Goal: Task Accomplishment & Management: Use online tool/utility

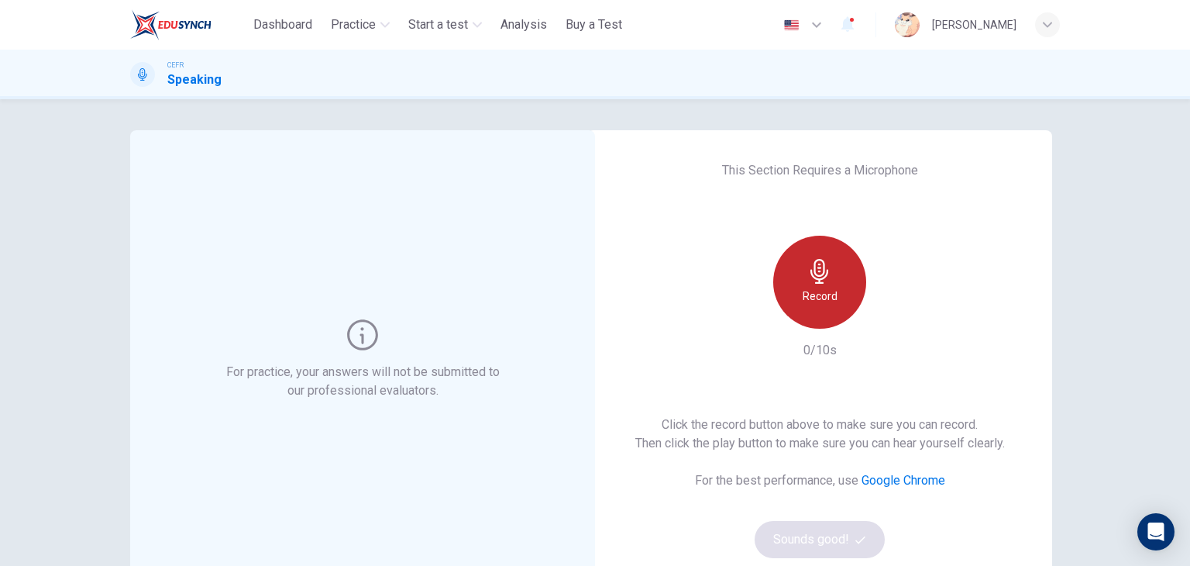
click at [825, 260] on icon "button" at bounding box center [819, 271] width 25 height 25
click at [820, 290] on h6 "Stop" at bounding box center [819, 296] width 23 height 19
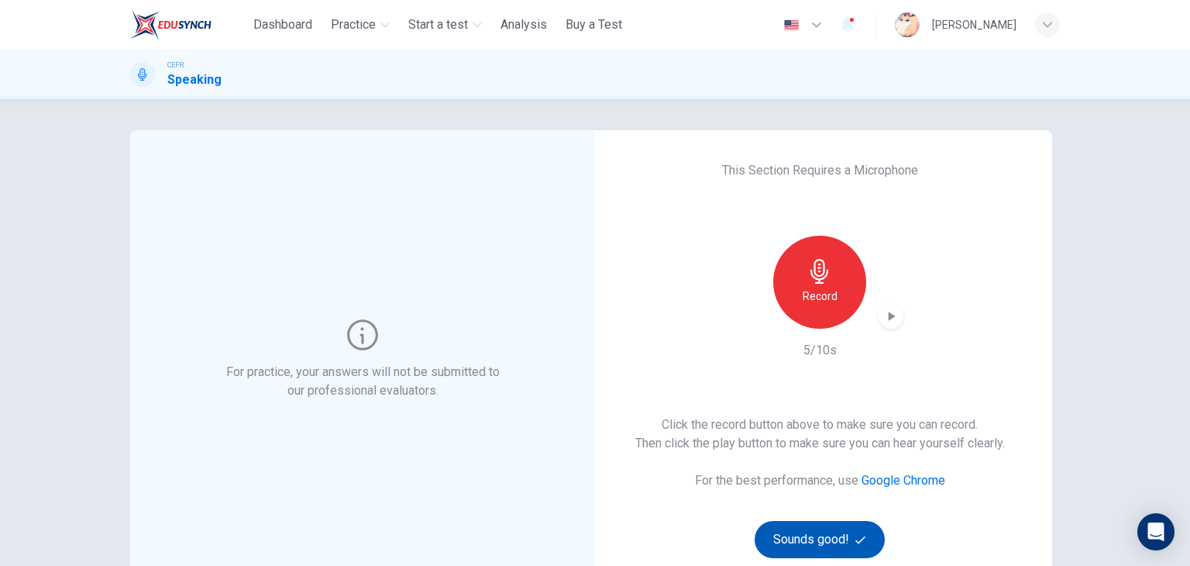
click at [821, 537] on button "Sounds good!" at bounding box center [820, 539] width 130 height 37
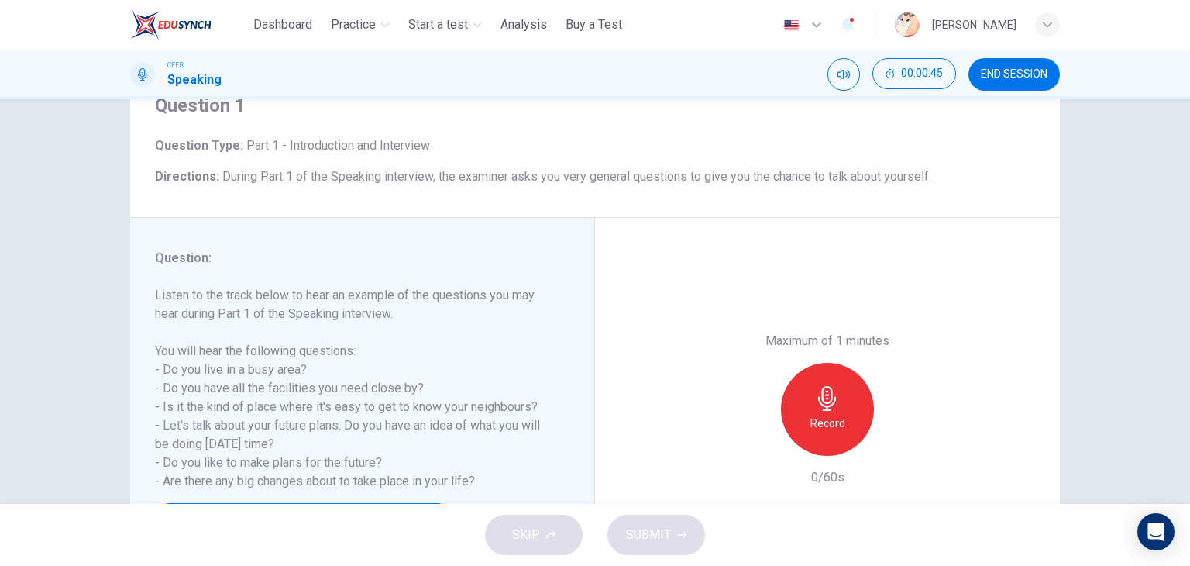
scroll to position [68, 0]
click at [523, 229] on div "Question : Listen to the track below to hear an example of the questions you ma…" at bounding box center [362, 409] width 465 height 383
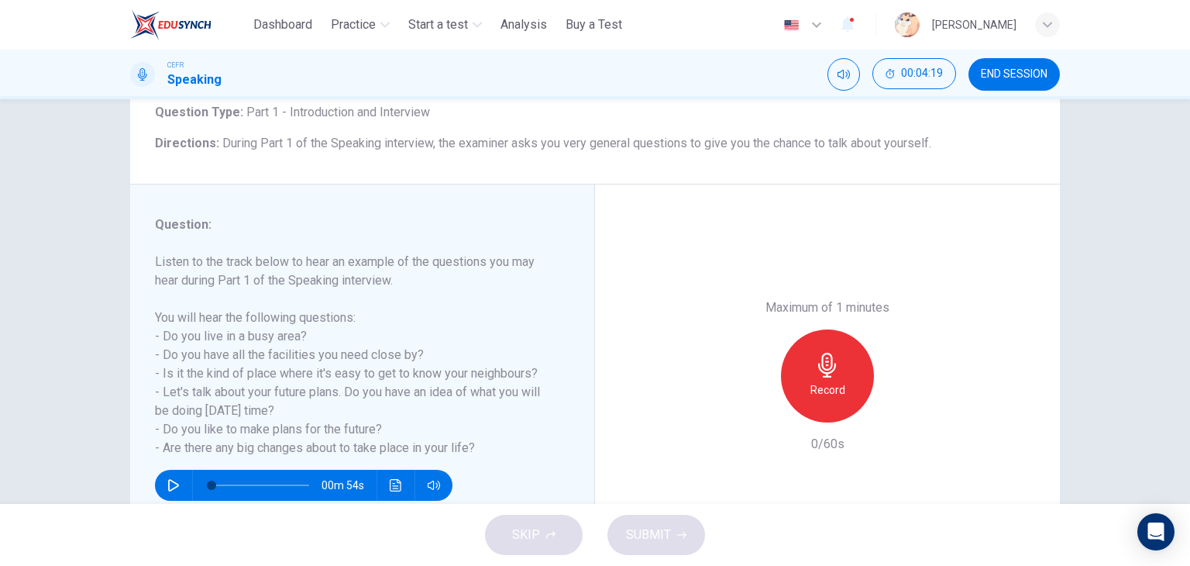
scroll to position [127, 0]
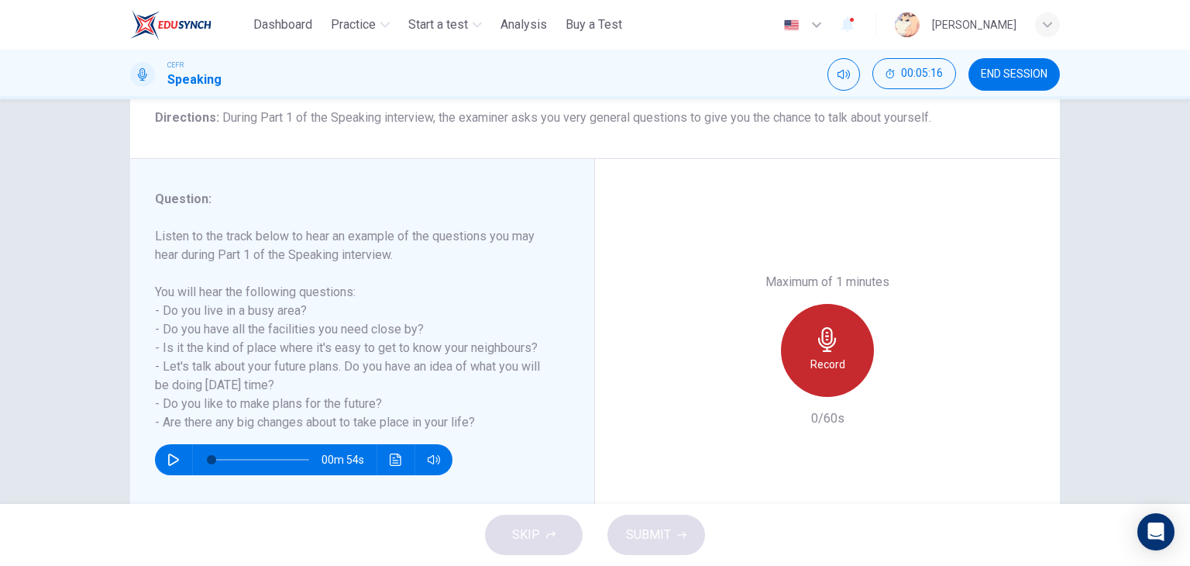
click at [798, 345] on div "Record" at bounding box center [827, 350] width 93 height 93
click at [798, 345] on div "Stop" at bounding box center [827, 350] width 93 height 93
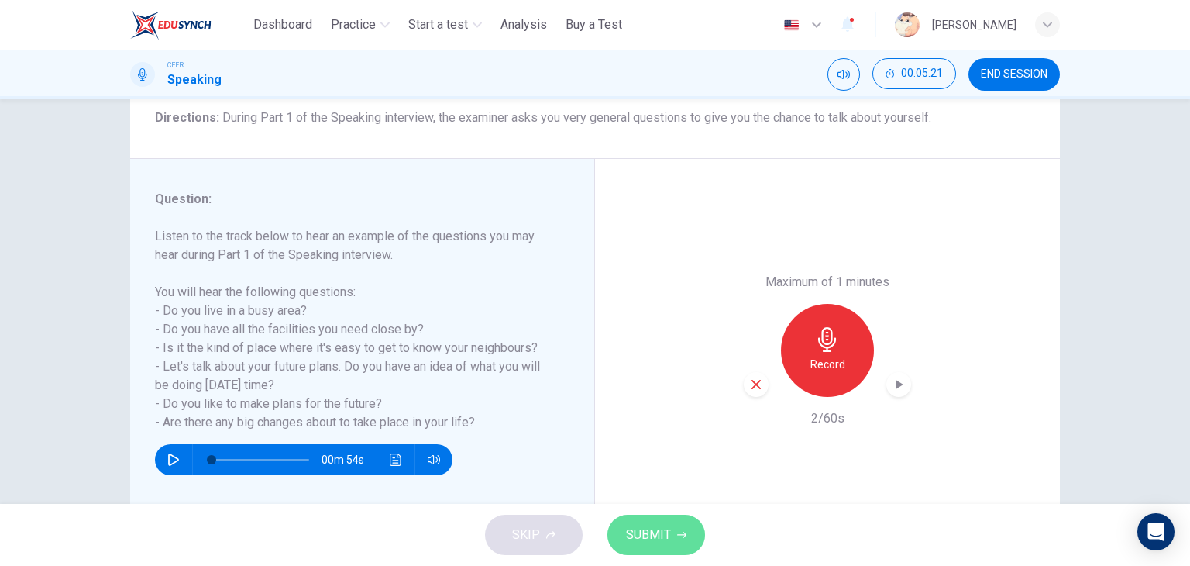
click at [659, 526] on span "SUBMIT" at bounding box center [648, 535] width 45 height 22
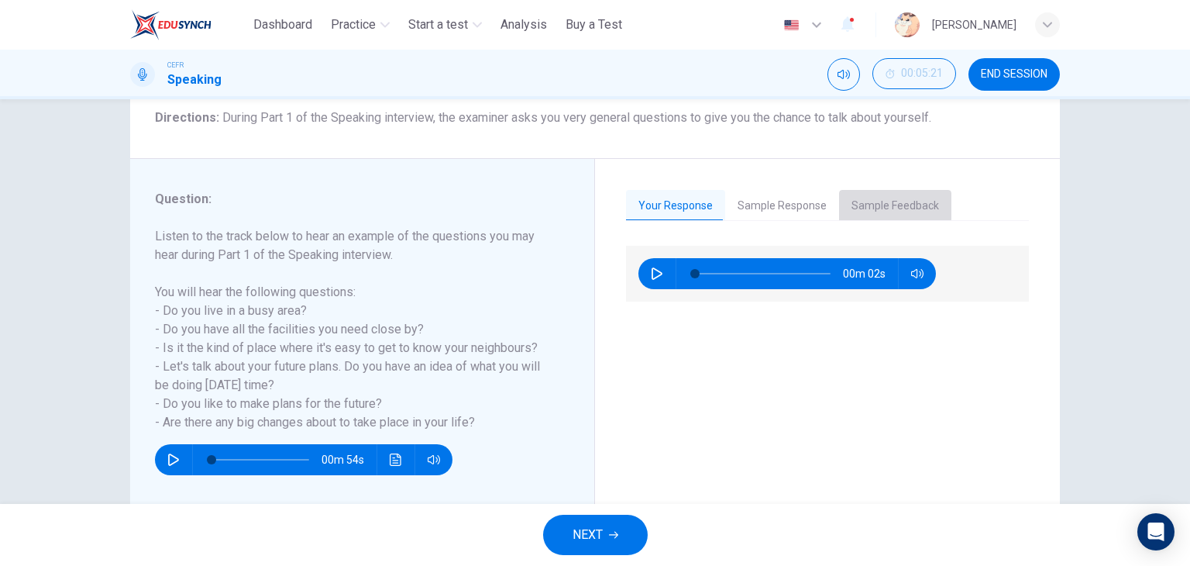
click at [858, 202] on button "Sample Feedback" at bounding box center [895, 206] width 112 height 33
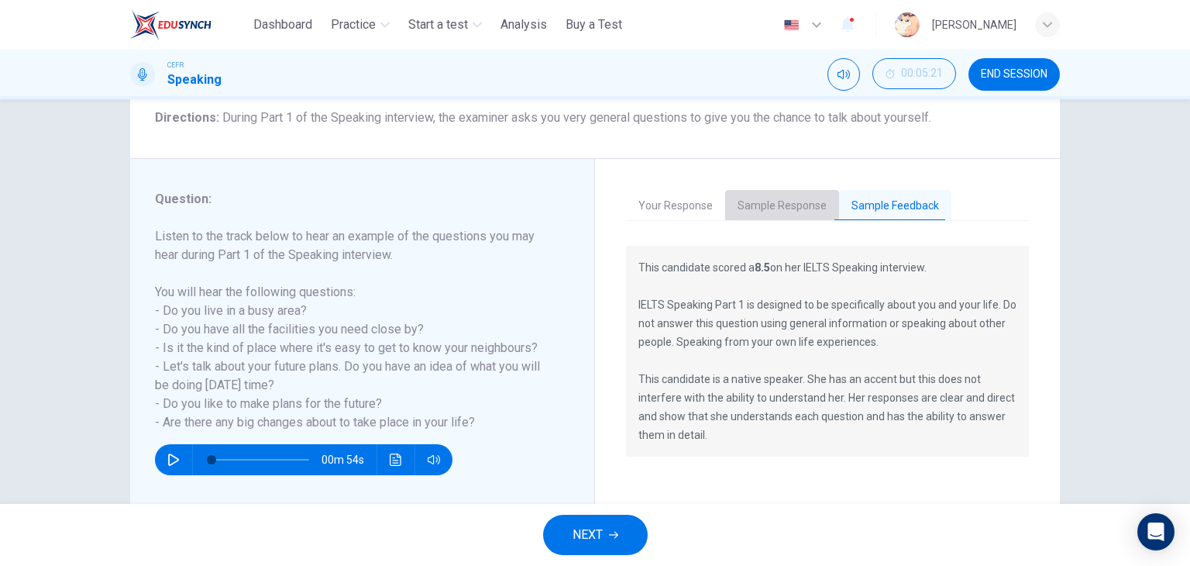
click at [776, 216] on button "Sample Response" at bounding box center [782, 206] width 114 height 33
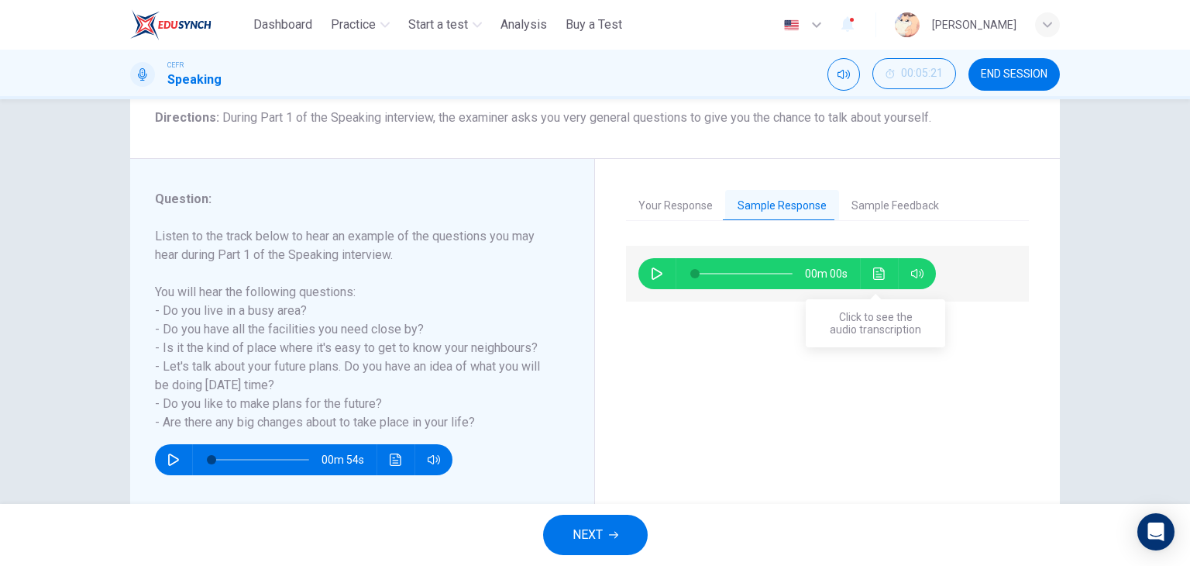
click at [876, 271] on icon "Click to see the audio transcription" at bounding box center [879, 273] width 12 height 12
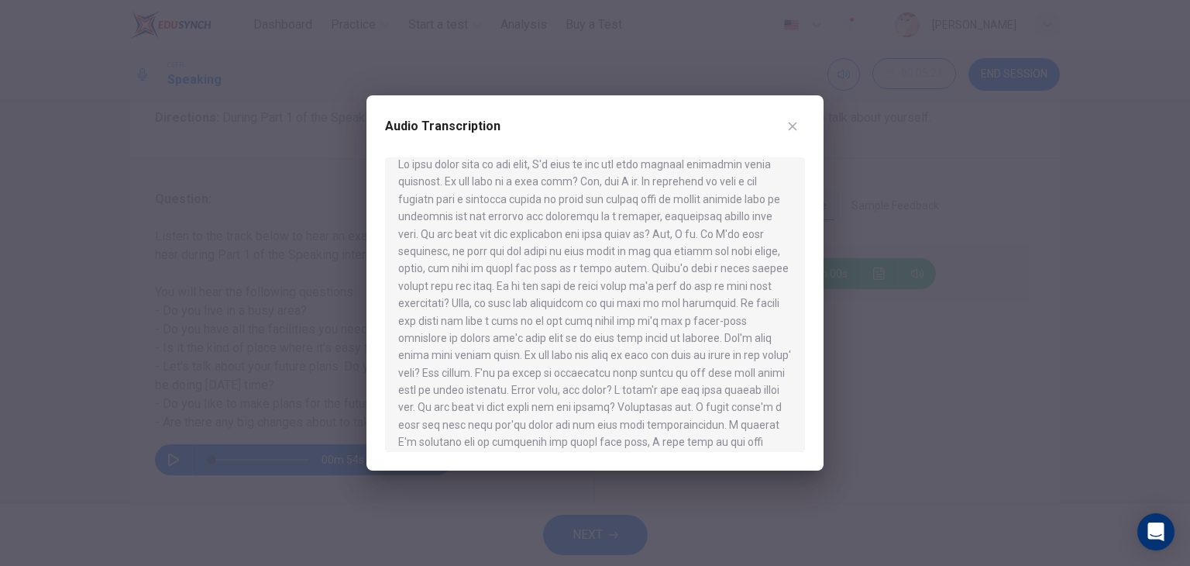
scroll to position [15, 0]
click at [528, 335] on div at bounding box center [595, 304] width 420 height 294
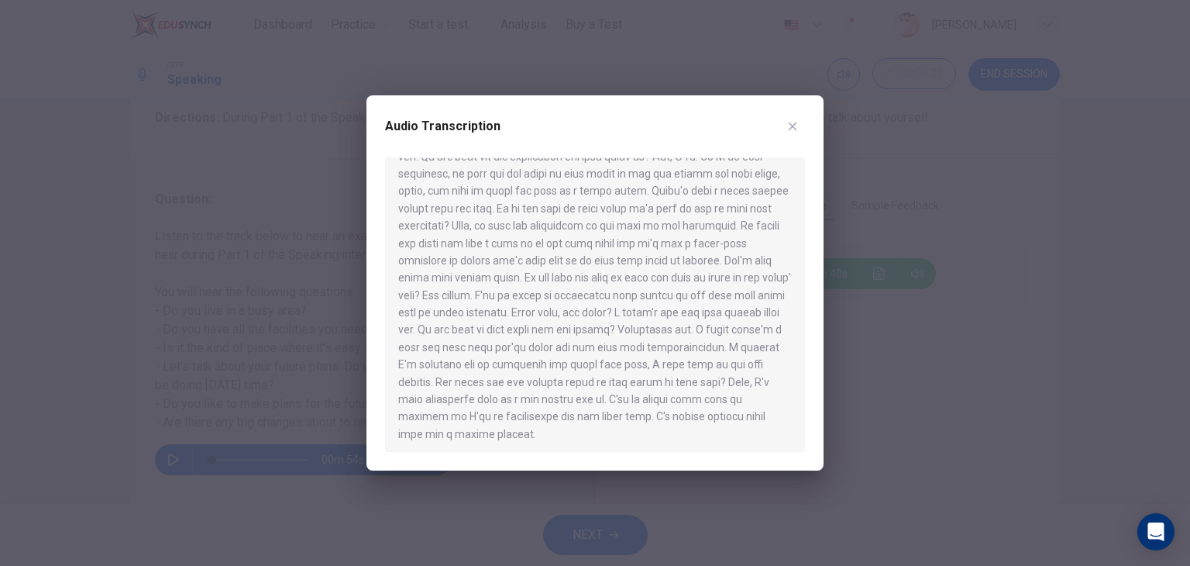
scroll to position [96, 0]
drag, startPoint x: 445, startPoint y: 289, endPoint x: 476, endPoint y: 277, distance: 33.1
click at [445, 289] on div at bounding box center [595, 304] width 420 height 294
click at [795, 127] on icon "button" at bounding box center [792, 126] width 12 height 12
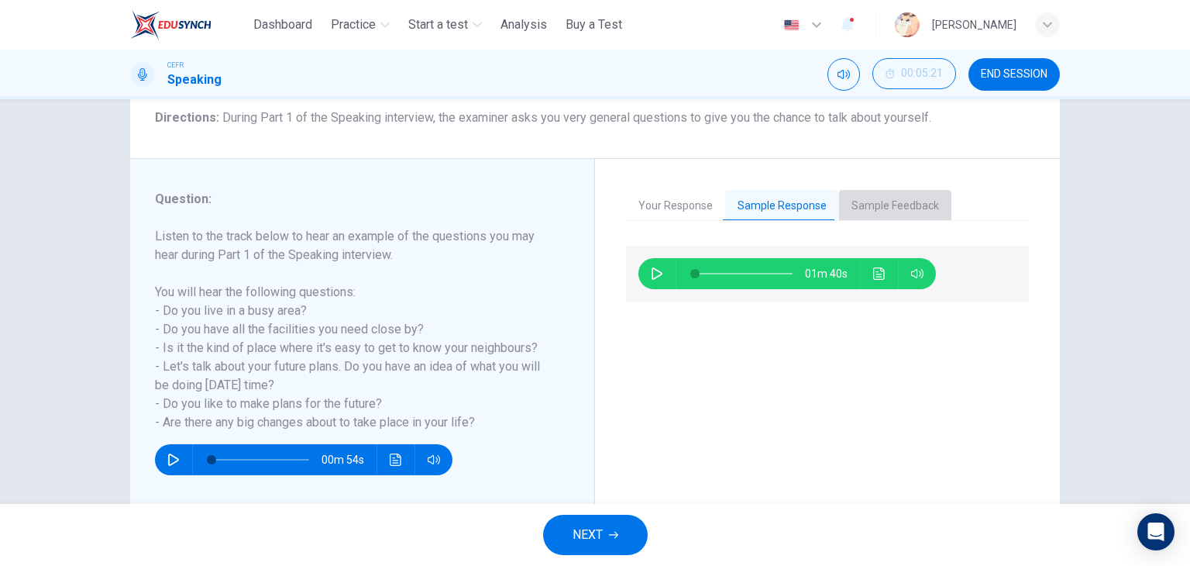
click at [865, 202] on button "Sample Feedback" at bounding box center [895, 206] width 112 height 33
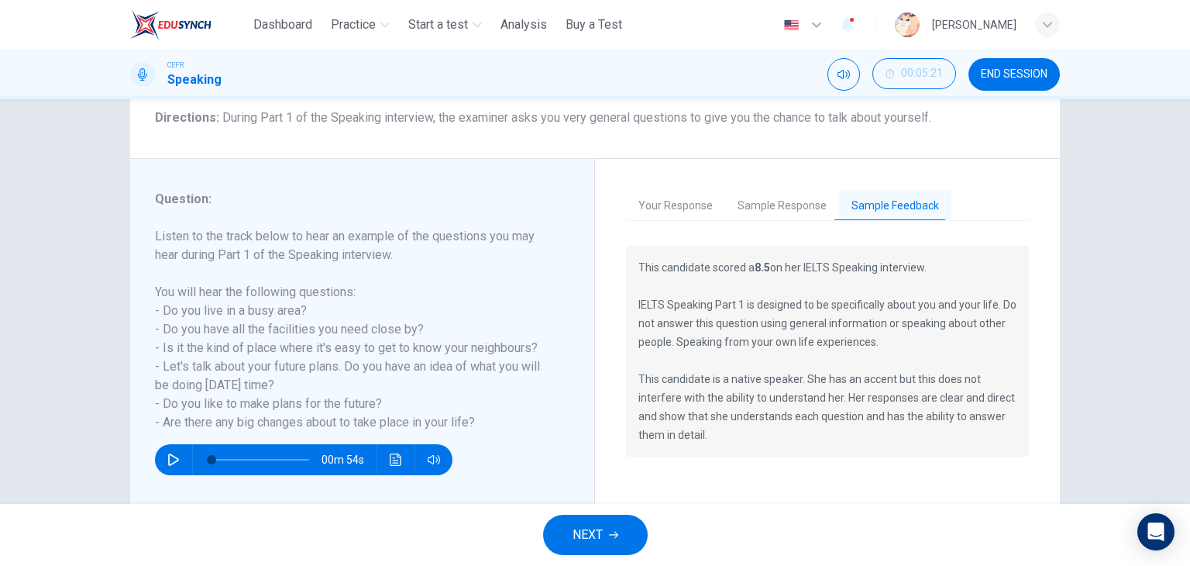
click at [504, 148] on div "Question 1 Question Type : Part 1 - Introduction and Interview Directions : Dur…" at bounding box center [595, 81] width 930 height 156
click at [315, 237] on h6 "Listen to the track below to hear an example of the questions you may hear duri…" at bounding box center [353, 329] width 396 height 205
click at [400, 455] on button "Click to see the audio transcription" at bounding box center [395, 459] width 25 height 31
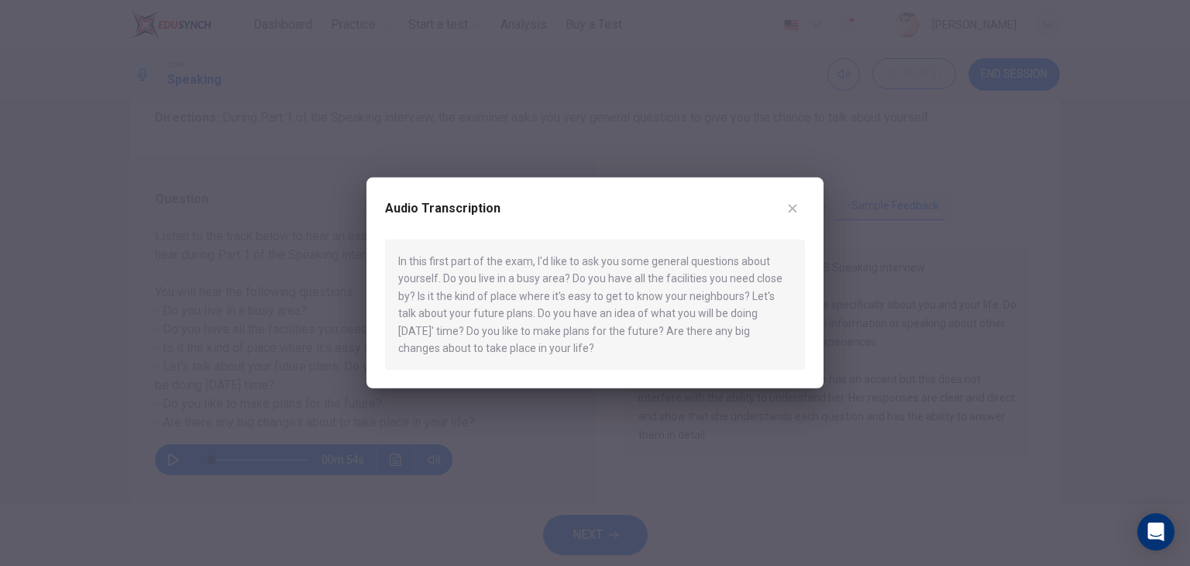
click at [779, 209] on div "Audio Transcription" at bounding box center [595, 217] width 420 height 43
click at [791, 211] on icon "button" at bounding box center [792, 208] width 12 height 12
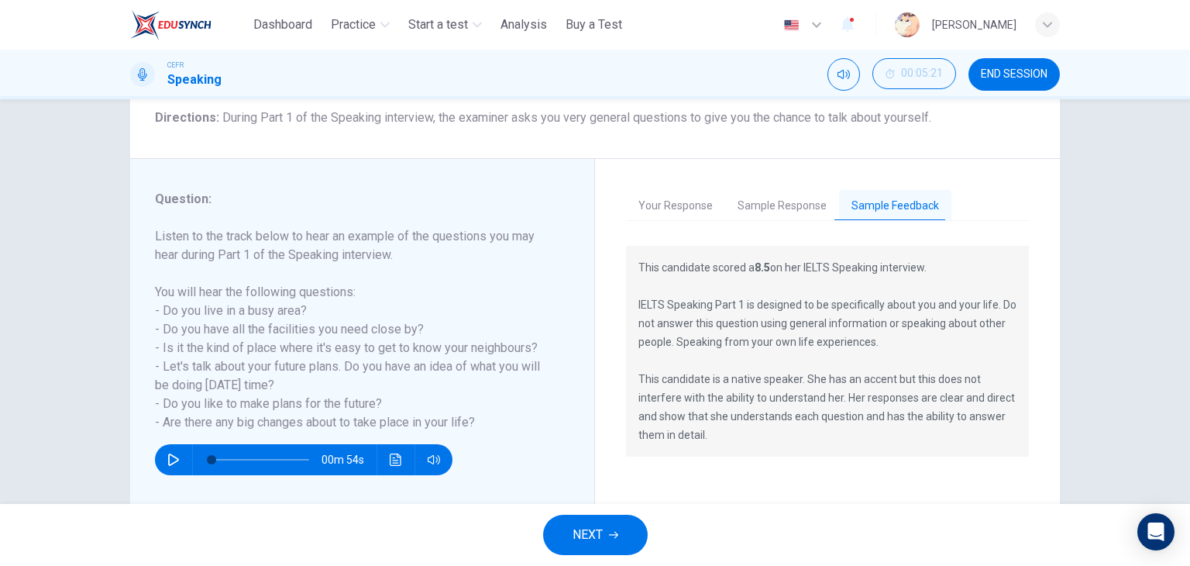
click at [174, 461] on icon "button" at bounding box center [173, 459] width 12 height 12
click at [239, 455] on span at bounding box center [242, 459] width 9 height 9
click at [170, 453] on icon "button" at bounding box center [173, 459] width 12 height 12
click at [170, 456] on icon "button" at bounding box center [173, 459] width 11 height 12
type input "*"
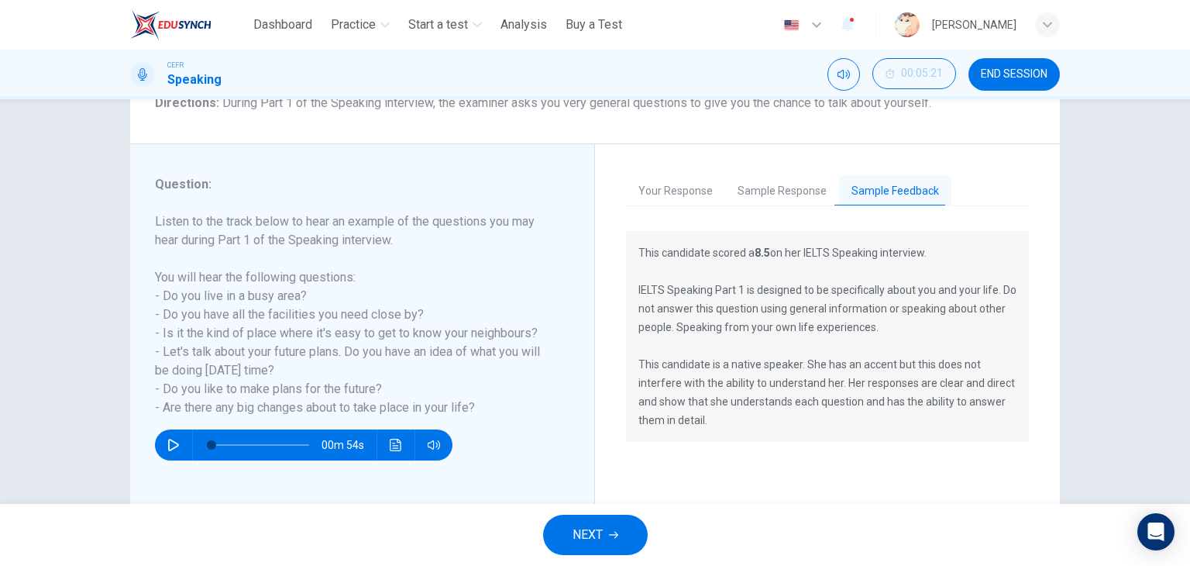
scroll to position [147, 0]
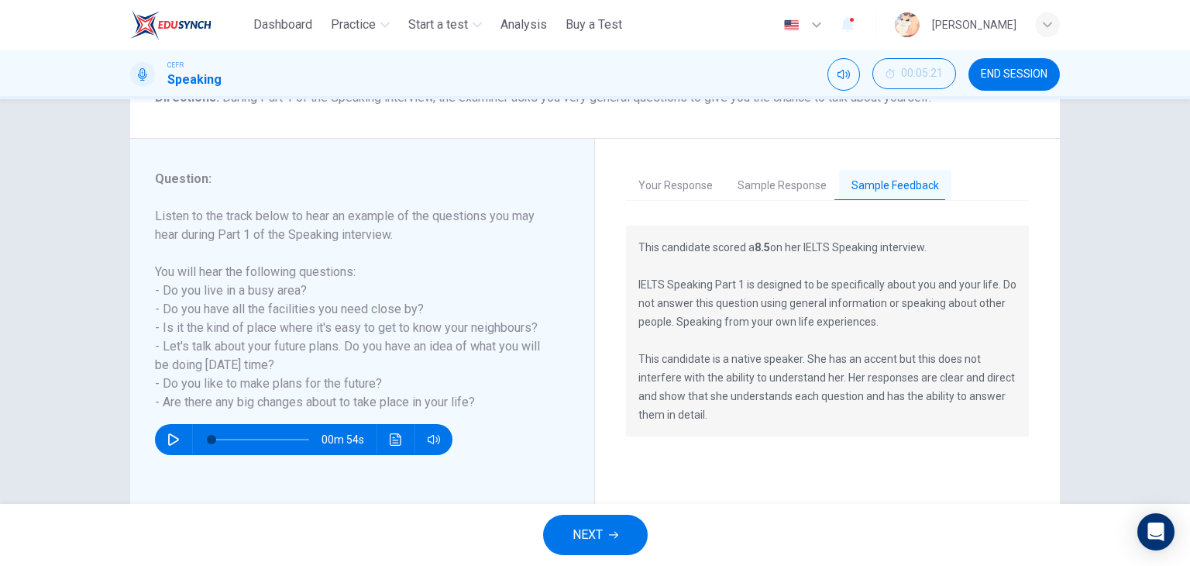
click at [1043, 84] on button "END SESSION" at bounding box center [1013, 74] width 91 height 33
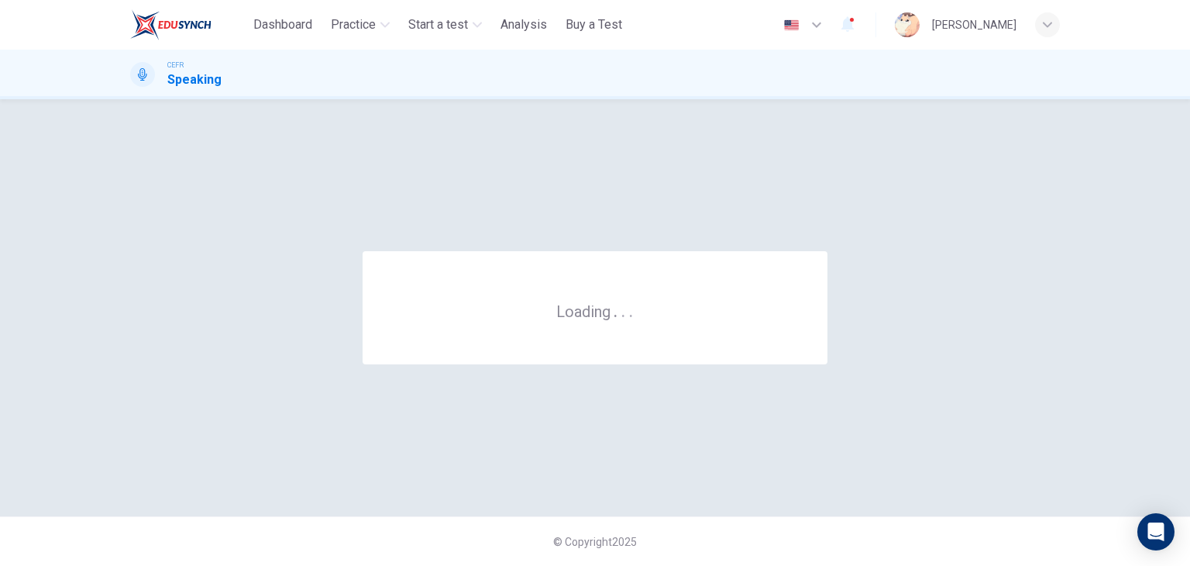
scroll to position [0, 0]
